Goal: Transaction & Acquisition: Download file/media

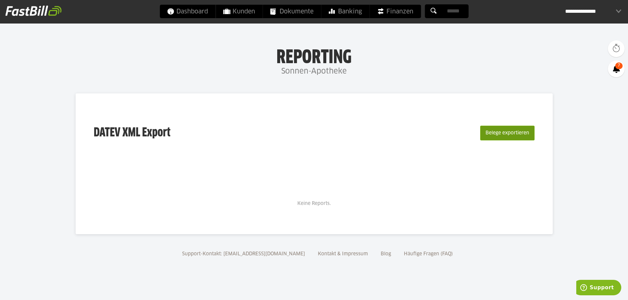
click at [510, 135] on button "Belege exportieren" at bounding box center [507, 133] width 54 height 15
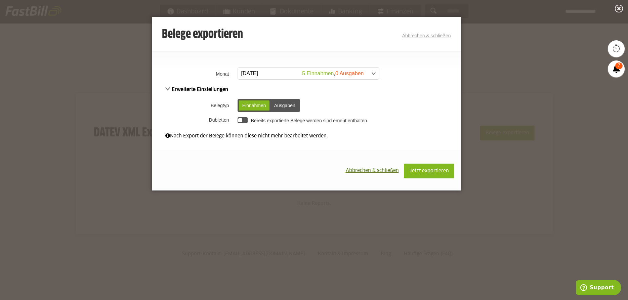
click at [274, 74] on span at bounding box center [305, 74] width 141 height 12
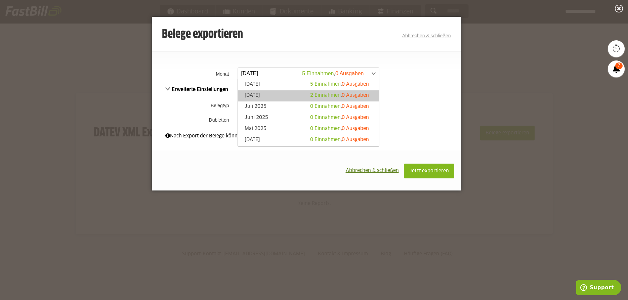
click at [270, 96] on link "[DATE] 2 Einnahmen , 0 Ausgaben" at bounding box center [308, 96] width 134 height 8
click at [279, 71] on span at bounding box center [305, 74] width 141 height 12
click at [273, 93] on link "[DATE] 2 Einnahmen , 0 Ausgaben" at bounding box center [308, 96] width 134 height 8
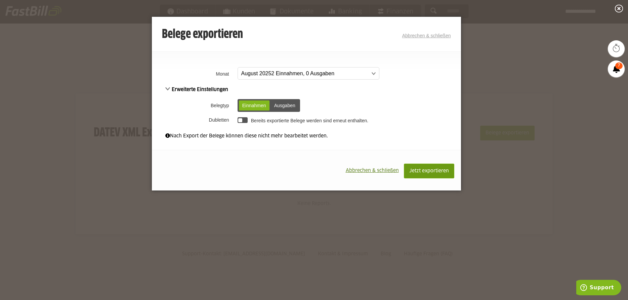
click at [435, 170] on span "Jetzt exportieren" at bounding box center [429, 171] width 40 height 5
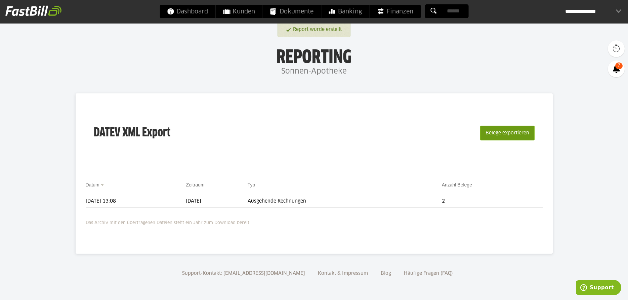
click at [518, 132] on button "Belege exportieren" at bounding box center [507, 133] width 54 height 15
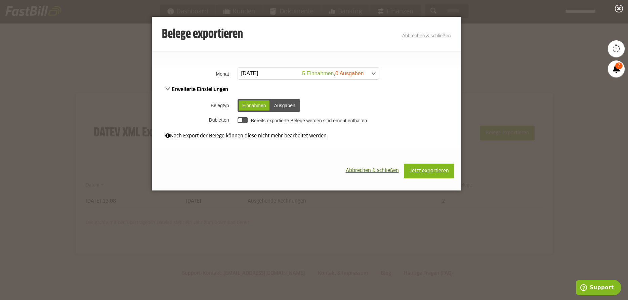
click at [389, 171] on span "Abbrechen & schließen" at bounding box center [372, 170] width 53 height 5
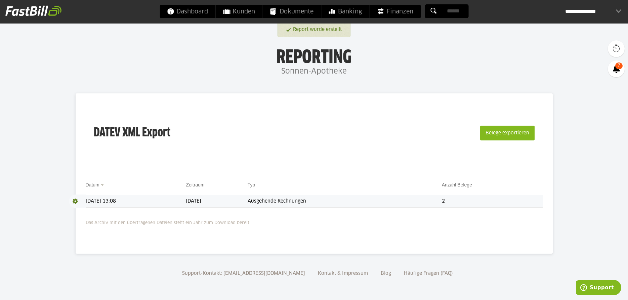
click at [364, 201] on td "Ausgehende Rechnungen" at bounding box center [345, 201] width 194 height 12
click at [74, 201] on span at bounding box center [77, 201] width 17 height 13
click at [76, 203] on span "Download" at bounding box center [77, 201] width 17 height 13
click at [90, 213] on link "Download" at bounding box center [87, 210] width 36 height 8
click at [492, 1] on div "**********" at bounding box center [314, 12] width 628 height 24
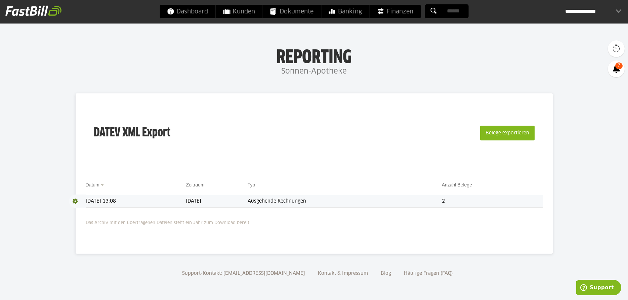
click at [608, 7] on div "**********" at bounding box center [593, 11] width 56 height 13
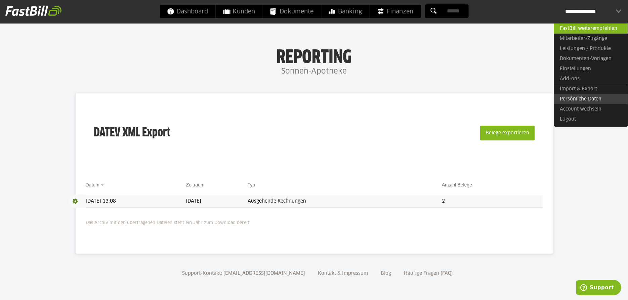
click at [593, 98] on link "Persönliche Daten" at bounding box center [591, 99] width 74 height 10
